Goal: Task Accomplishment & Management: Manage account settings

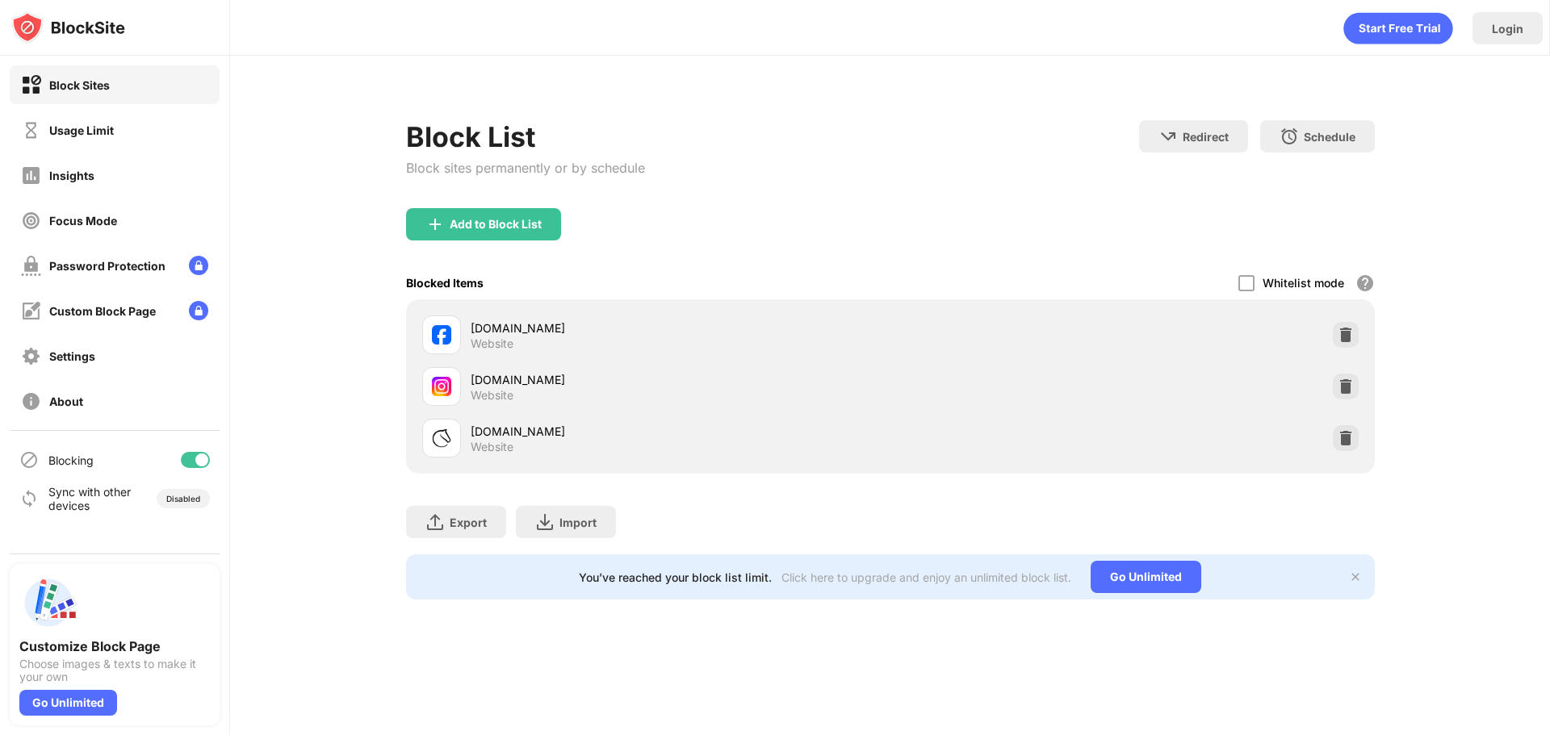
drag, startPoint x: 1245, startPoint y: 276, endPoint x: 1246, endPoint y: 268, distance: 8.2
click at [1246, 269] on div "Whitelist mode Block all websites except for those in your whitelist. Whitelist…" at bounding box center [1306, 282] width 136 height 33
click at [1239, 283] on div at bounding box center [1246, 283] width 16 height 16
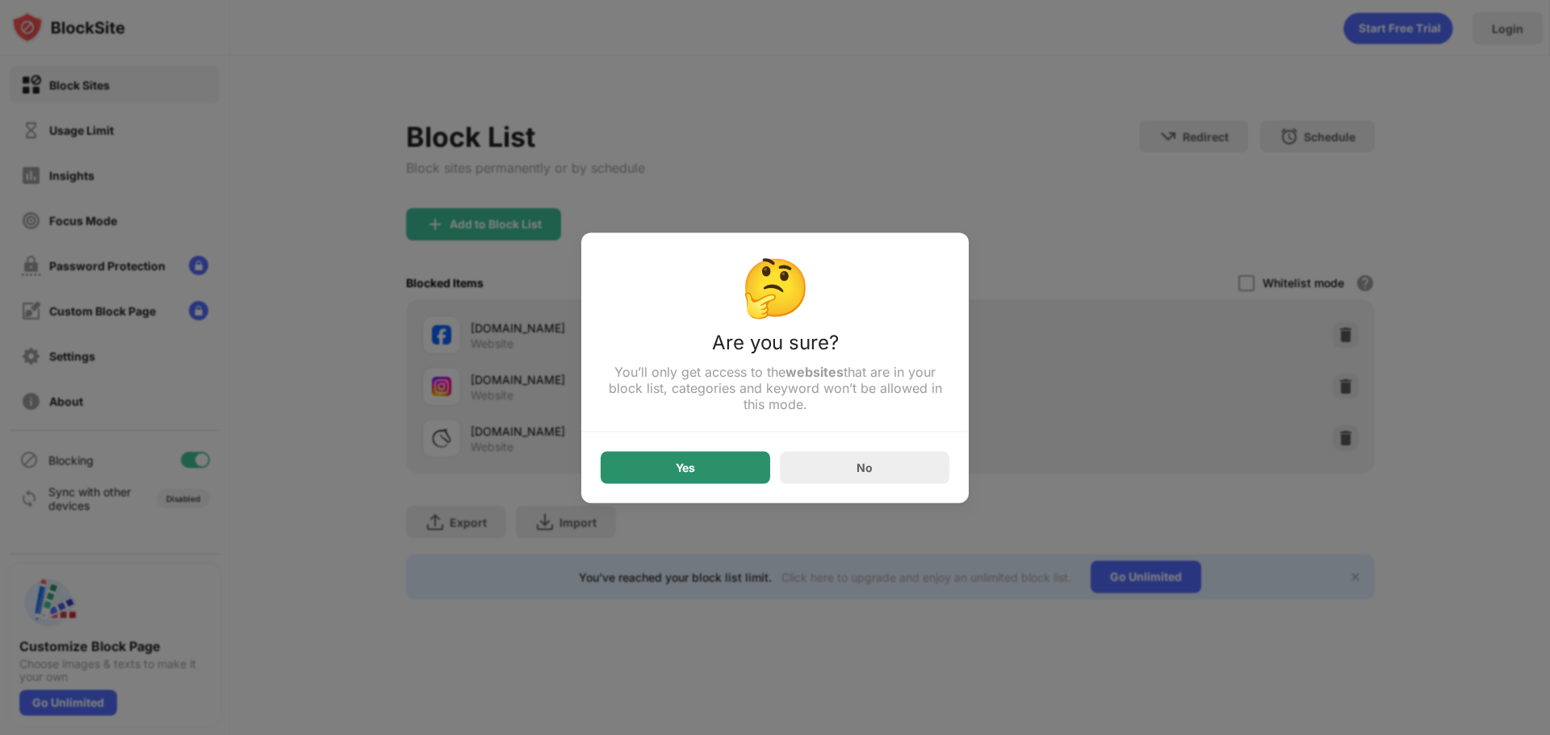
click at [748, 477] on div "Yes" at bounding box center [686, 467] width 170 height 32
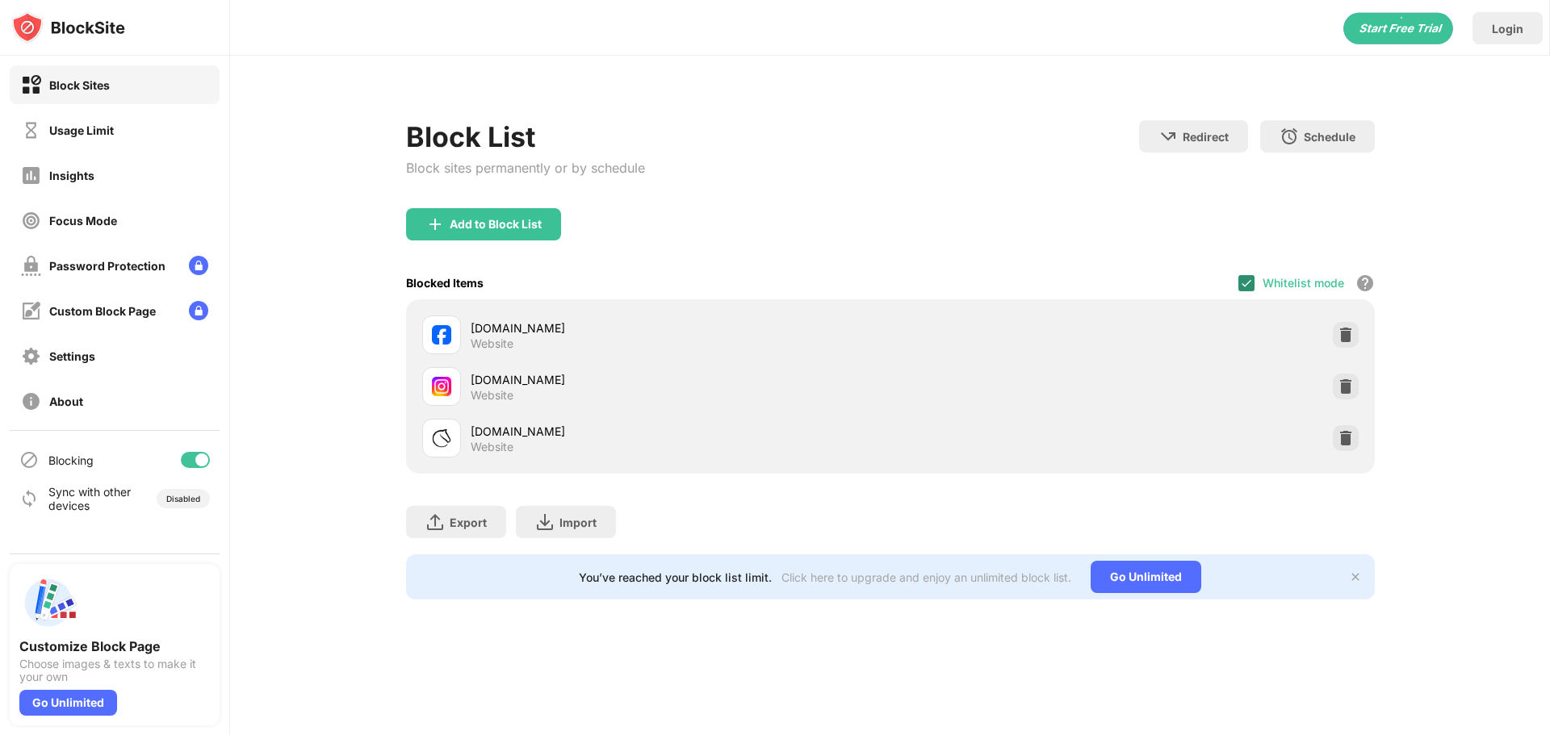
click at [1248, 287] on img at bounding box center [1246, 283] width 13 height 13
click at [1245, 283] on img at bounding box center [1246, 283] width 13 height 13
click at [1246, 290] on div at bounding box center [1246, 283] width 16 height 16
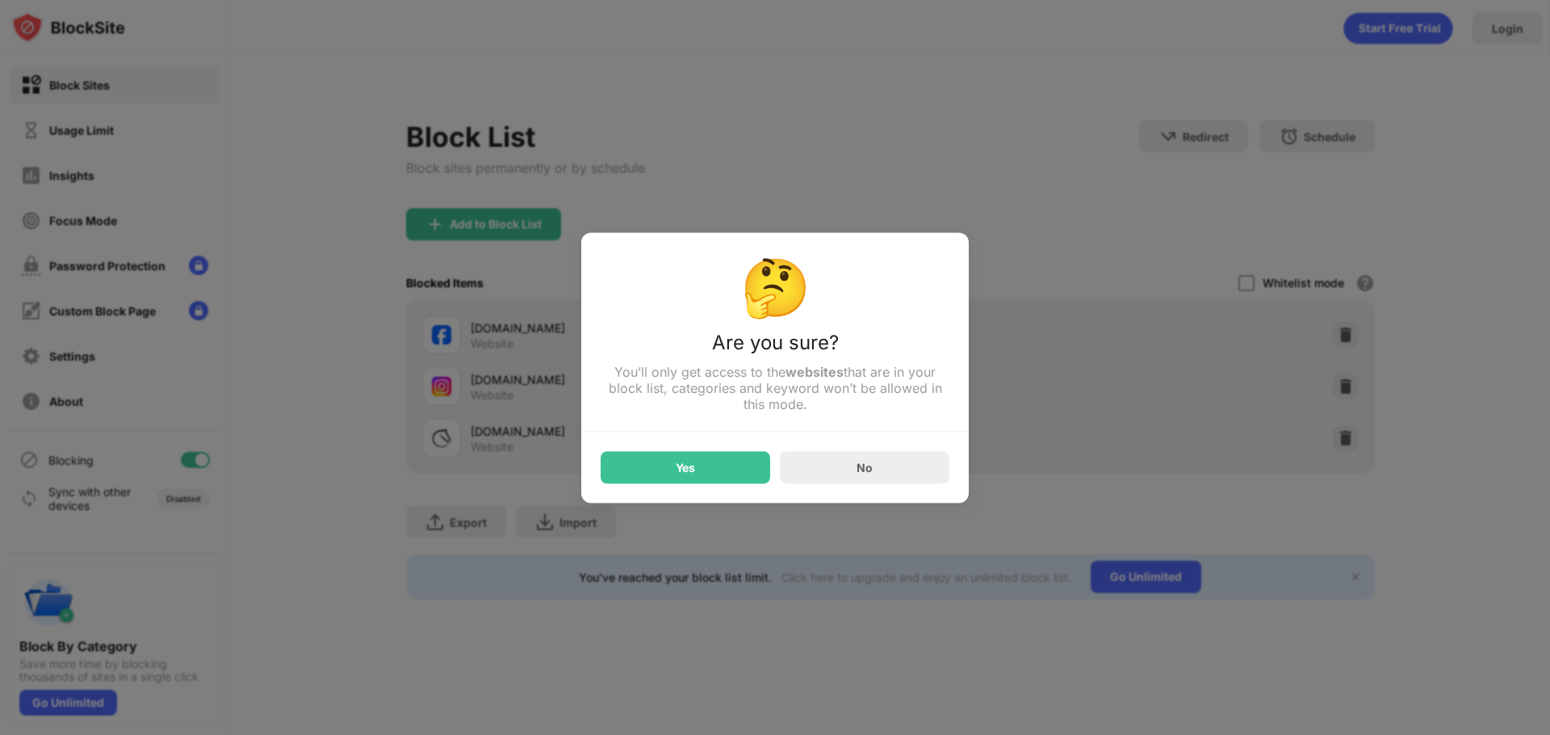
click at [734, 470] on div "Yes" at bounding box center [686, 467] width 170 height 32
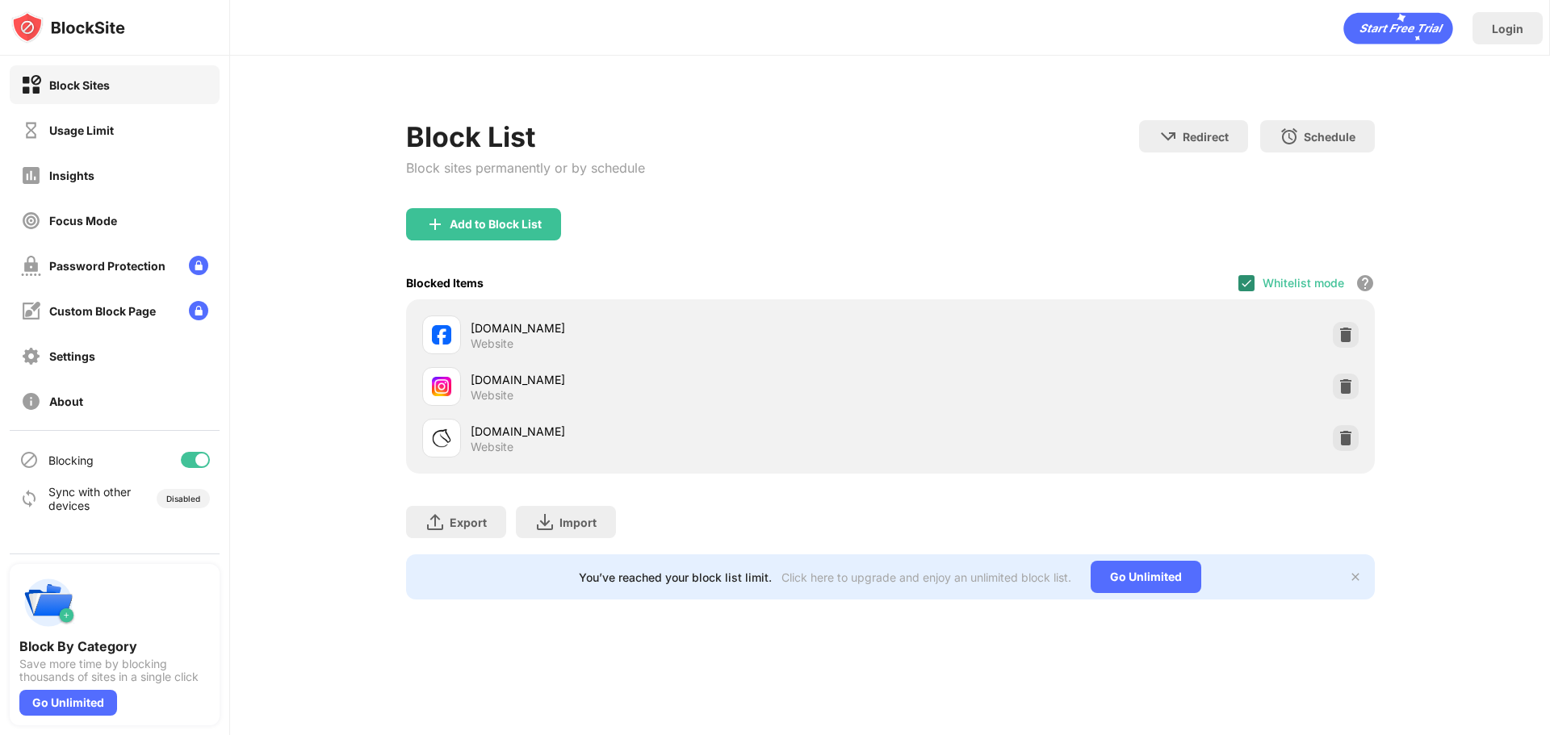
click at [1249, 282] on img at bounding box center [1246, 283] width 13 height 13
